Goal: Check status: Check status

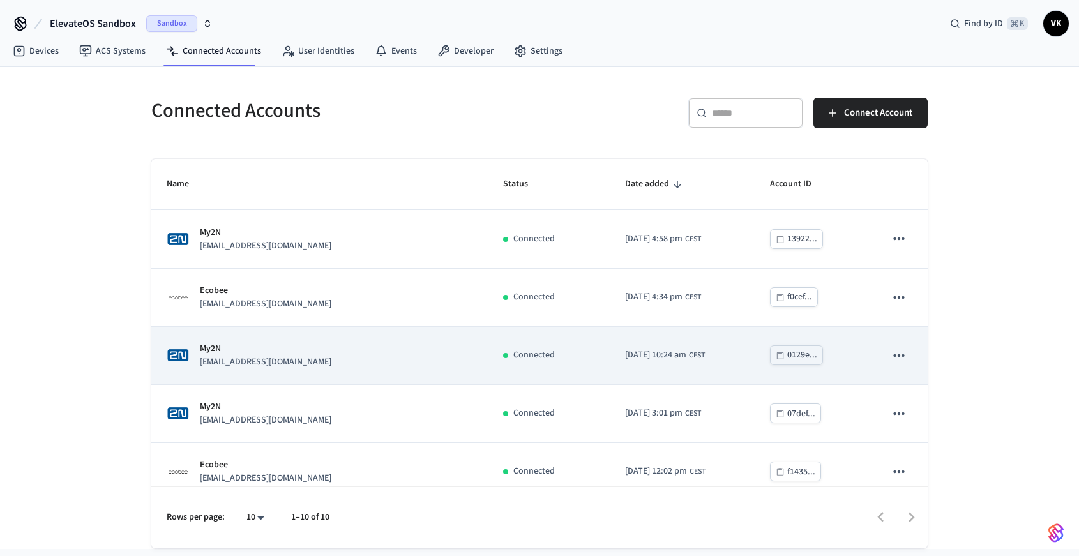
click at [331, 361] on p "[EMAIL_ADDRESS][DOMAIN_NAME]" at bounding box center [266, 362] width 132 height 13
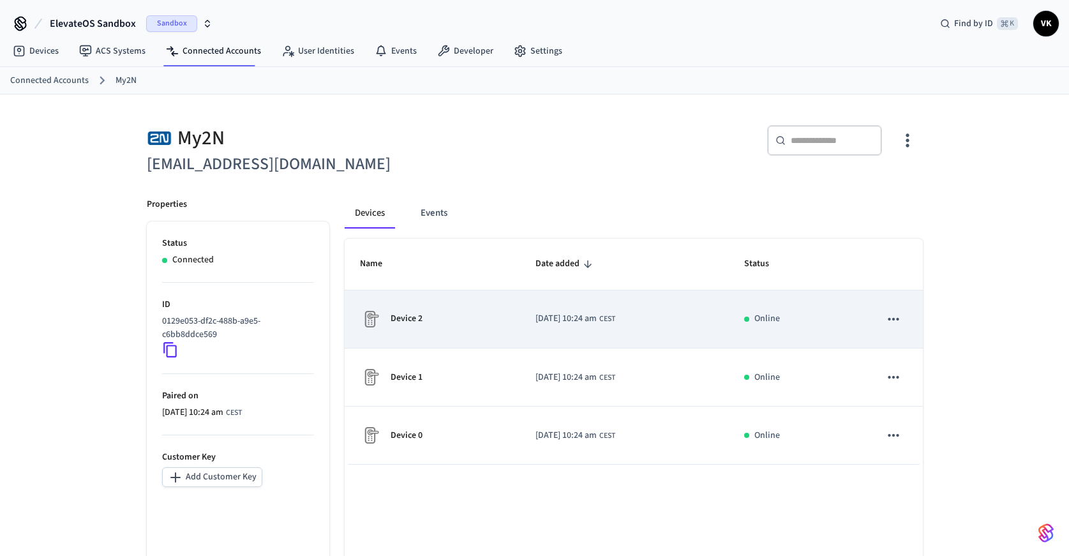
click at [531, 326] on td "[DATE] 10:24 am CEST" at bounding box center [624, 320] width 209 height 58
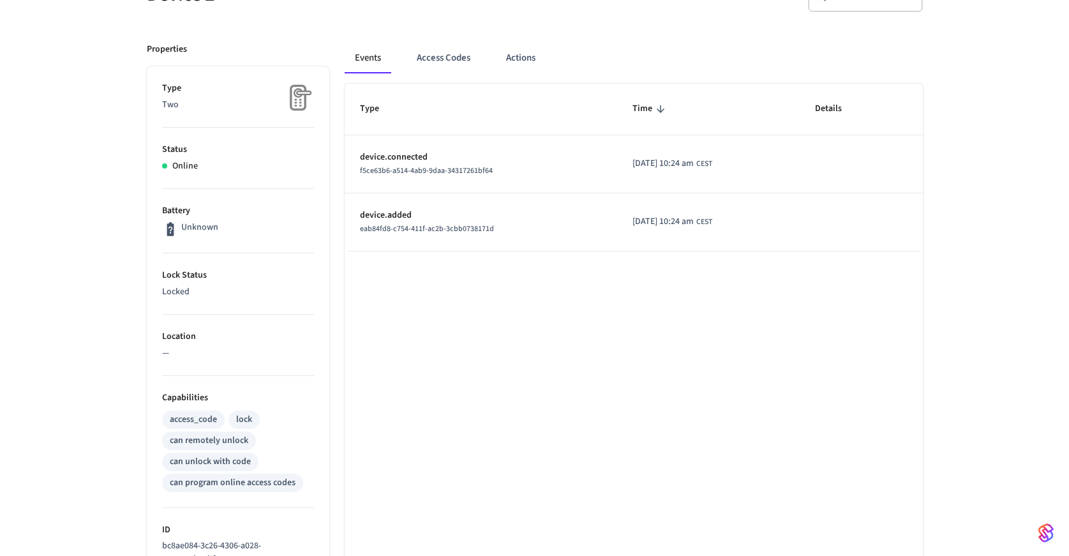
scroll to position [370, 0]
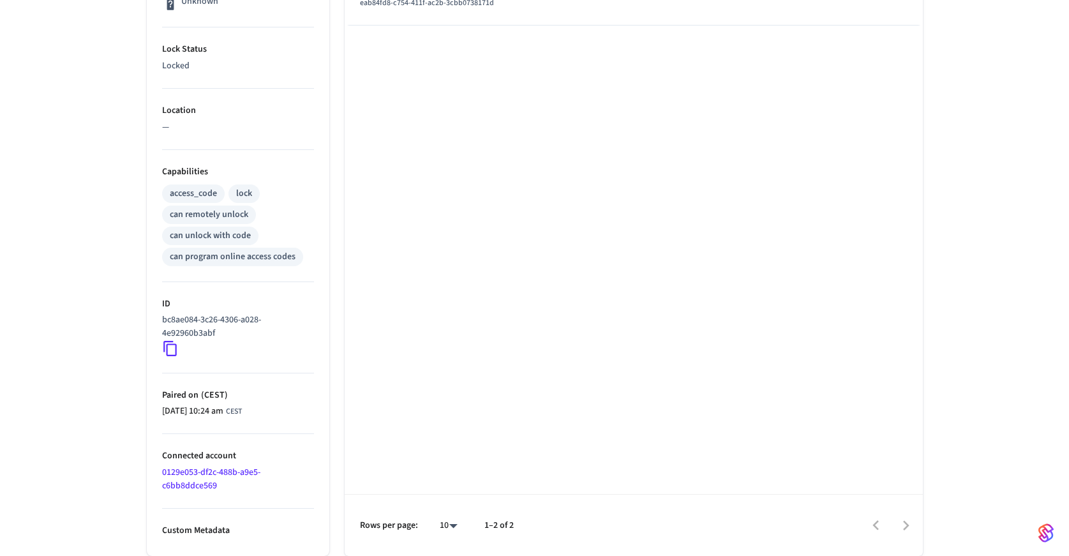
click at [169, 349] on icon at bounding box center [170, 348] width 17 height 17
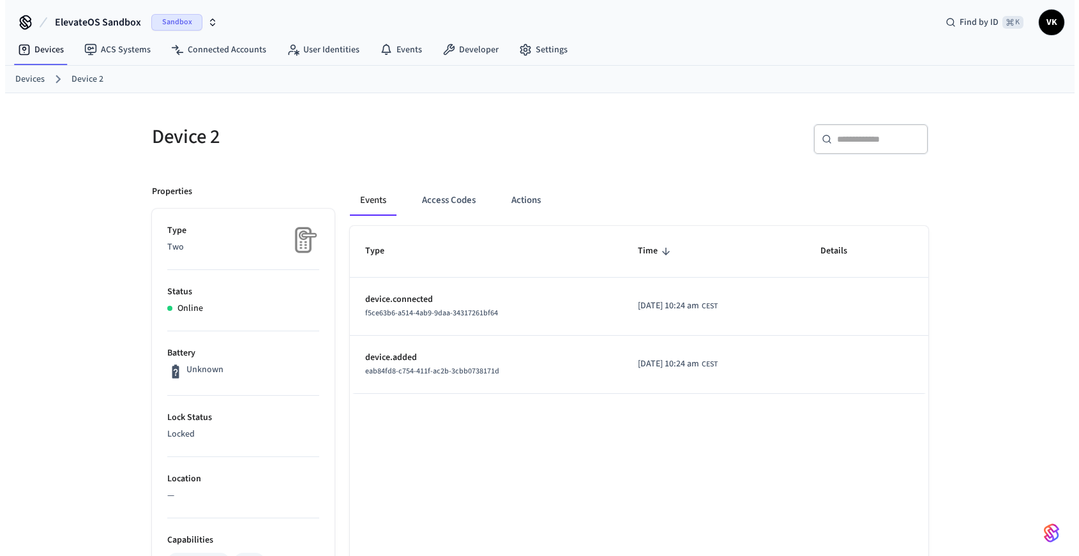
scroll to position [0, 0]
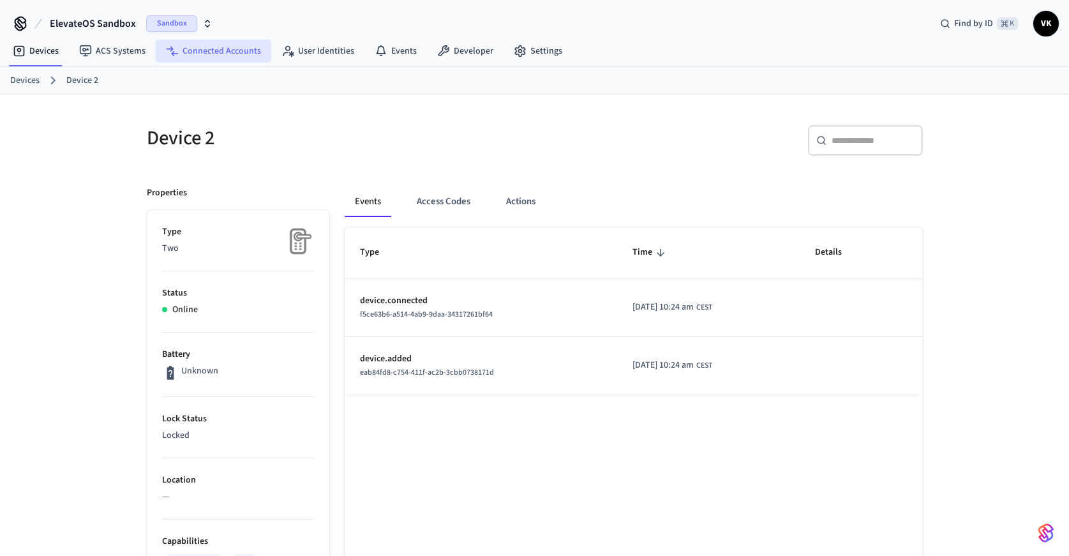
click at [202, 55] on link "Connected Accounts" at bounding box center [214, 51] width 116 height 23
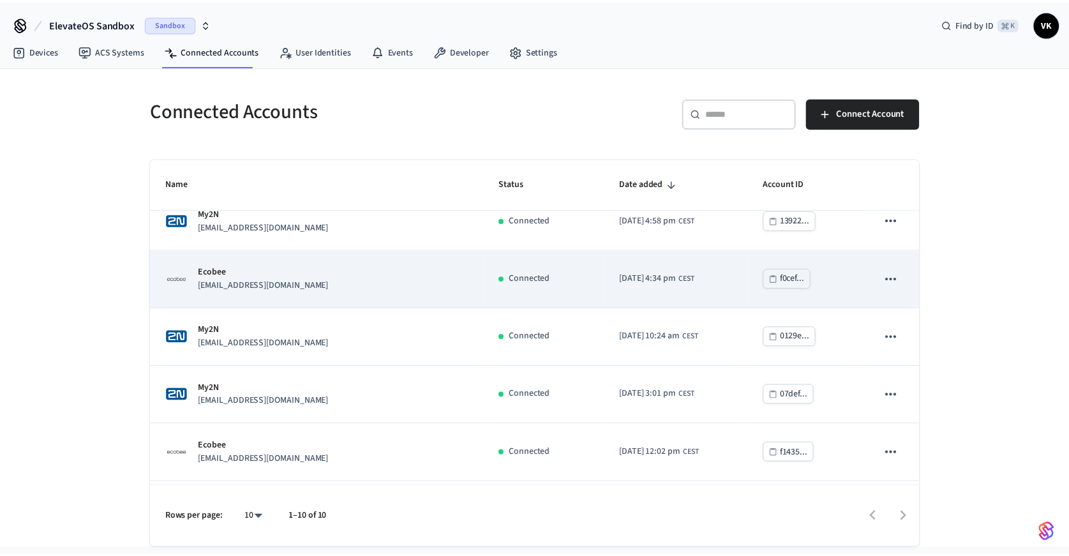
scroll to position [22, 0]
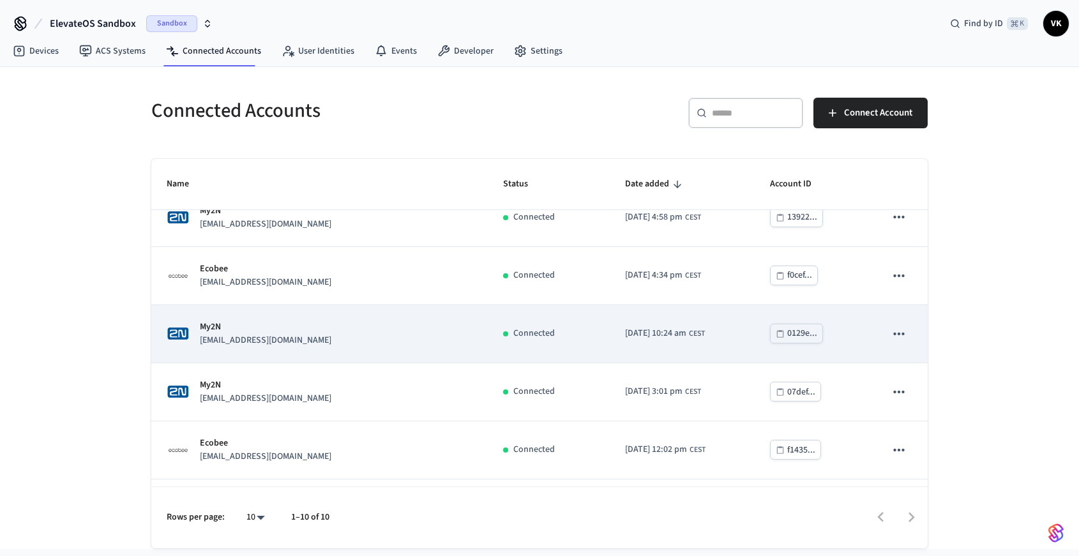
click at [382, 343] on div "My2N [EMAIL_ADDRESS][DOMAIN_NAME]" at bounding box center [320, 334] width 306 height 27
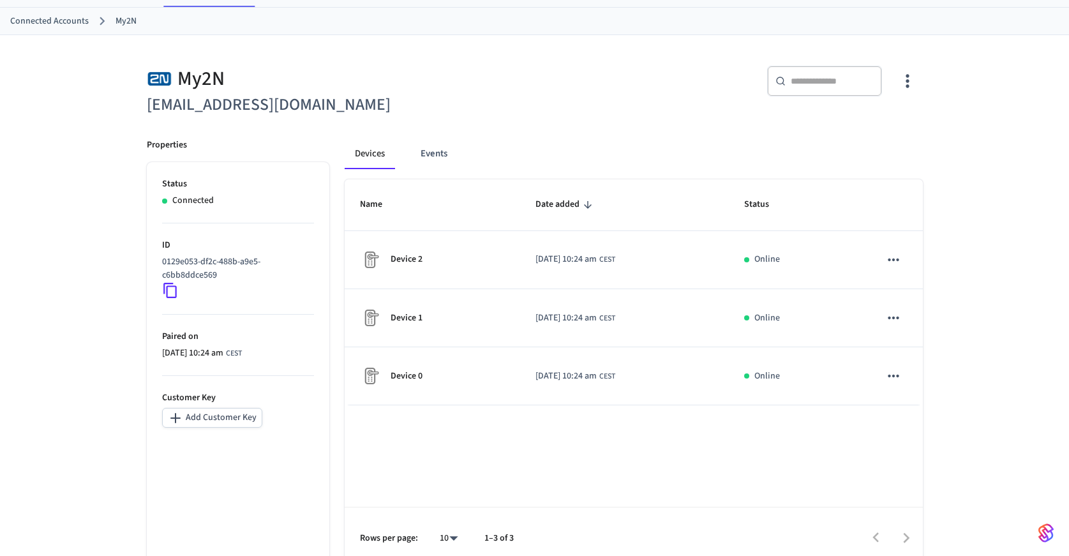
scroll to position [72, 0]
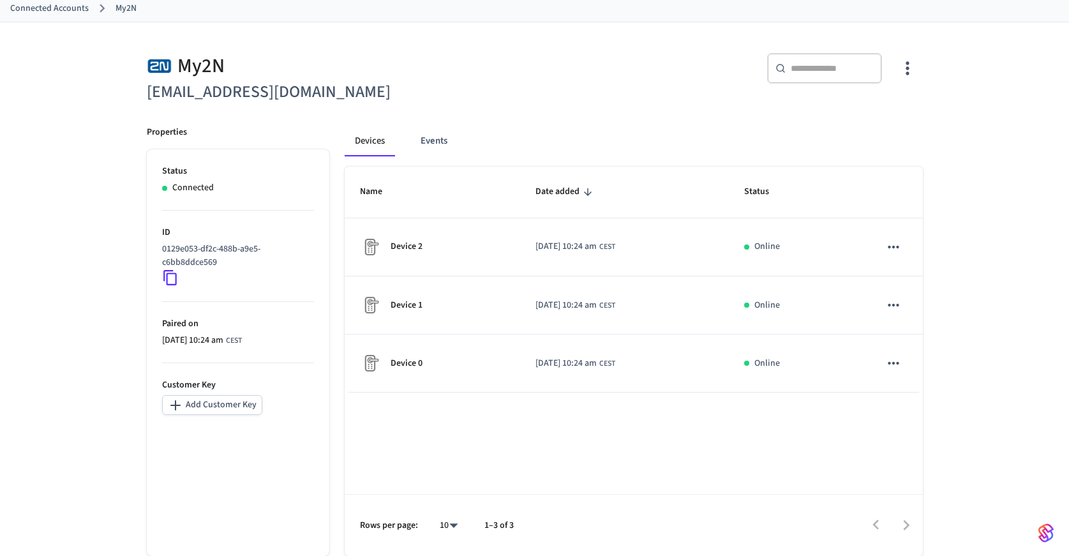
click at [491, 435] on div "Name Date added Status Device 2 [DATE] 10:24 am CEST Online Device 1 [DATE] 10:…" at bounding box center [634, 361] width 578 height 389
click at [904, 84] on button "button" at bounding box center [908, 68] width 30 height 51
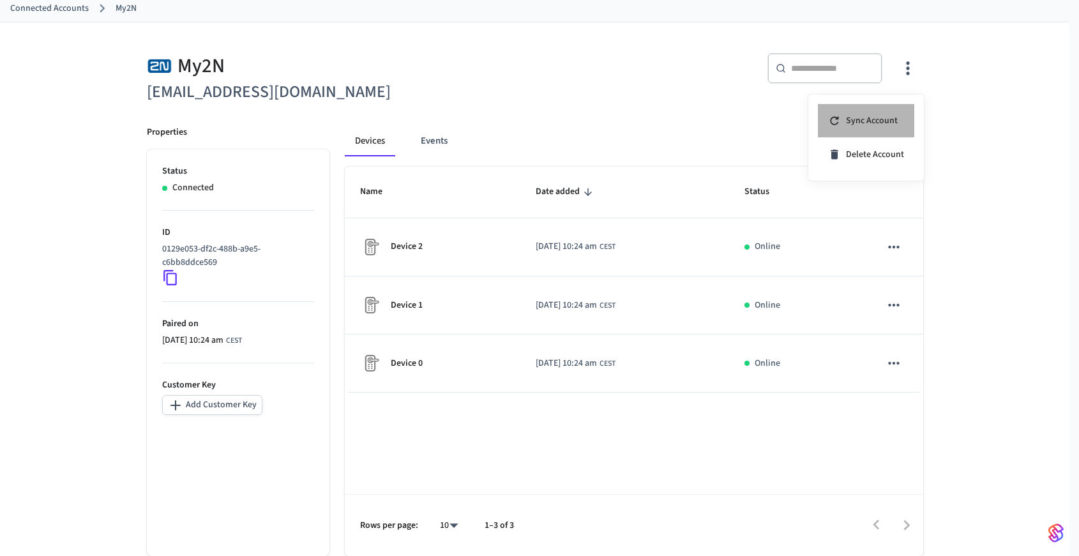
click at [877, 121] on span "Sync Account" at bounding box center [872, 120] width 52 height 13
click at [700, 125] on div at bounding box center [539, 278] width 1079 height 556
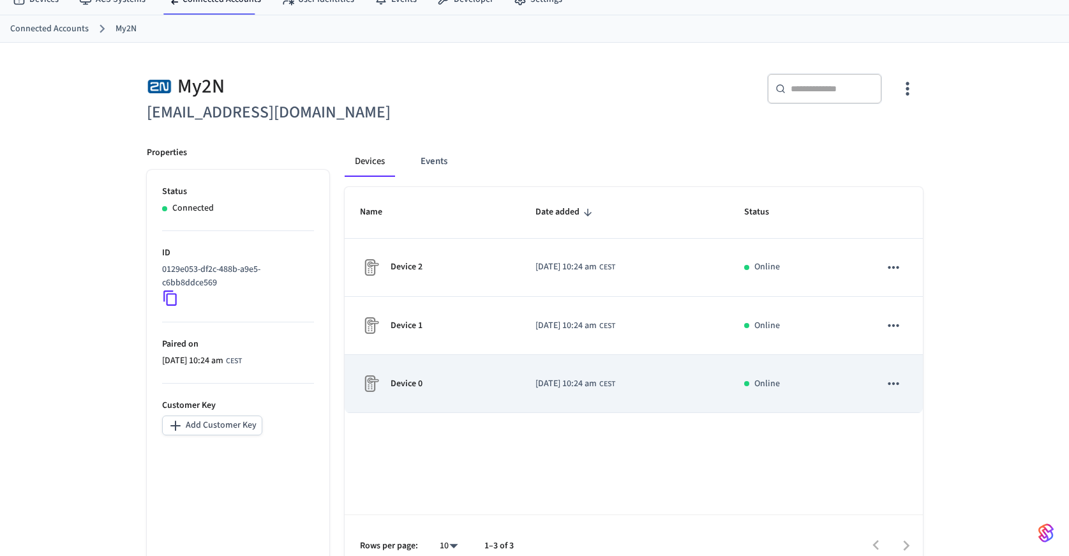
scroll to position [50, 0]
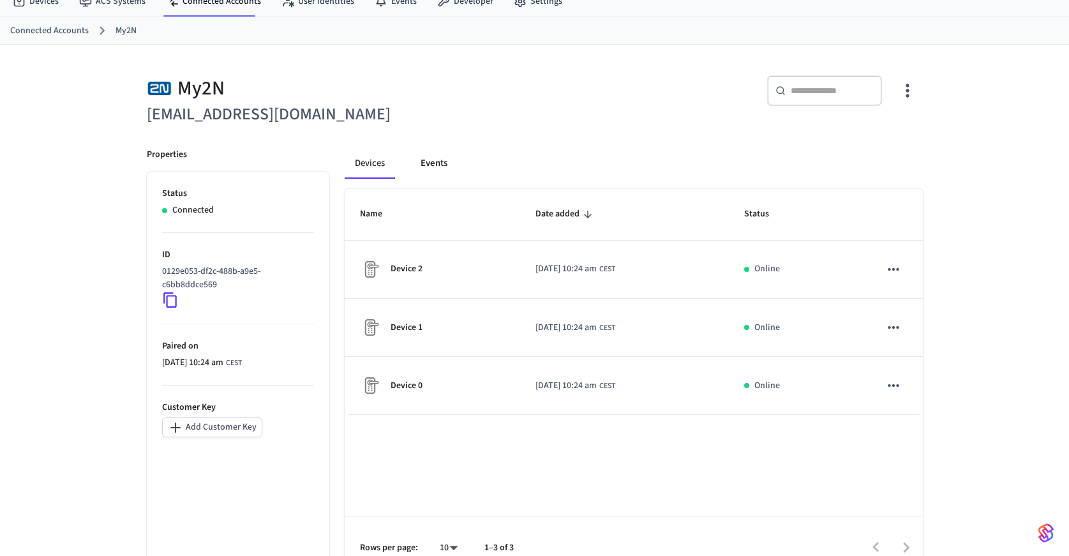
click at [437, 162] on button "Events" at bounding box center [434, 163] width 47 height 31
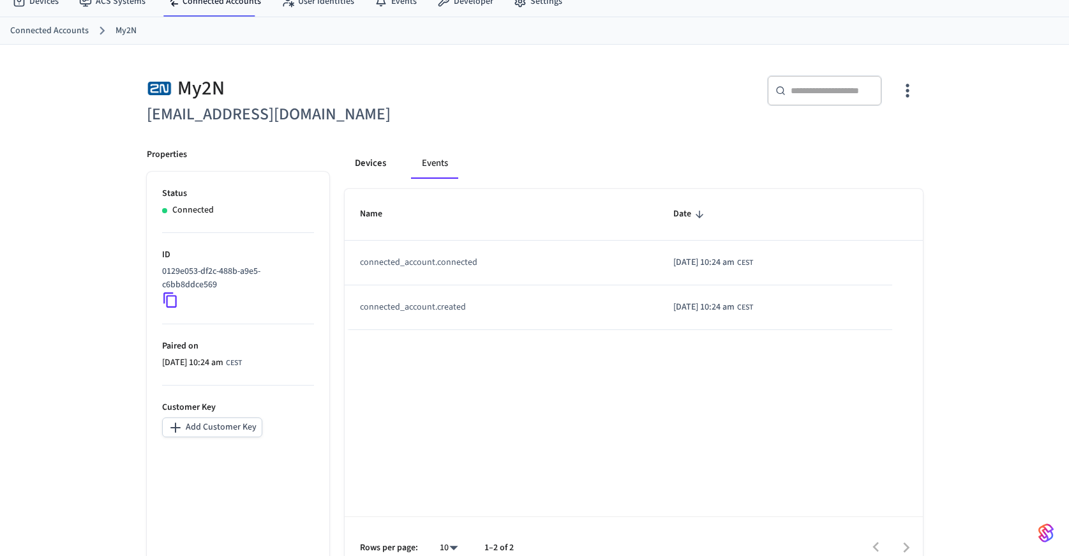
click at [375, 170] on button "Devices" at bounding box center [371, 163] width 52 height 31
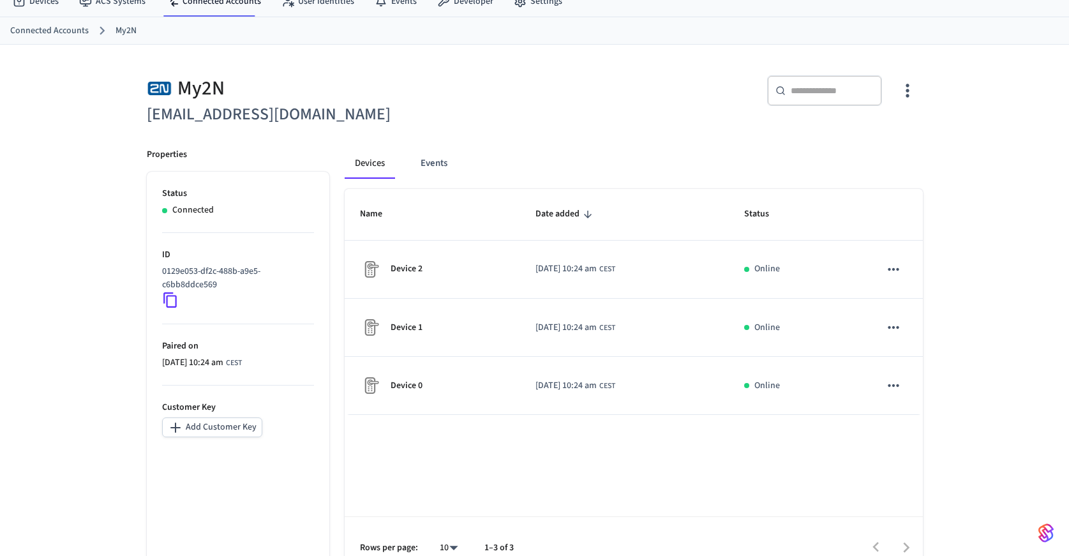
click at [409, 462] on div "Name Date added Status Device 2 [DATE] 10:24 am CEST Online Device 1 [DATE] 10:…" at bounding box center [634, 383] width 578 height 389
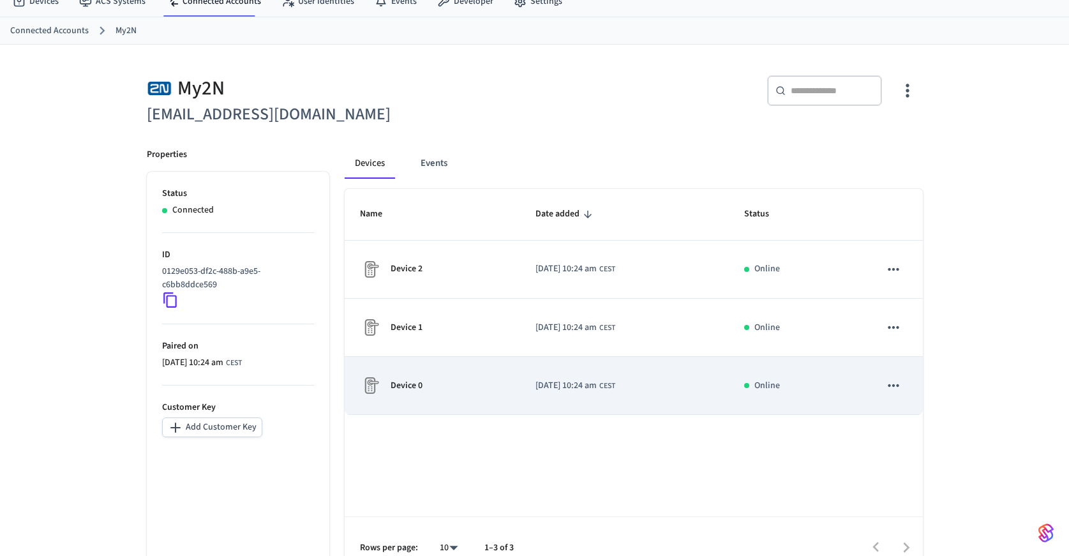
click at [396, 390] on p "Device 0" at bounding box center [407, 385] width 32 height 13
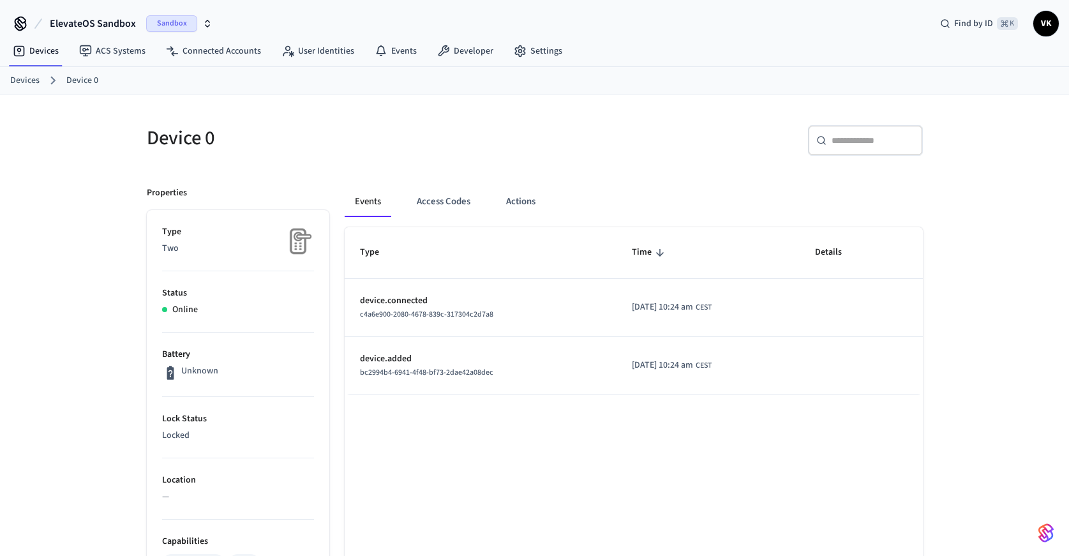
scroll to position [50, 0]
